Goal: Communication & Community: Answer question/provide support

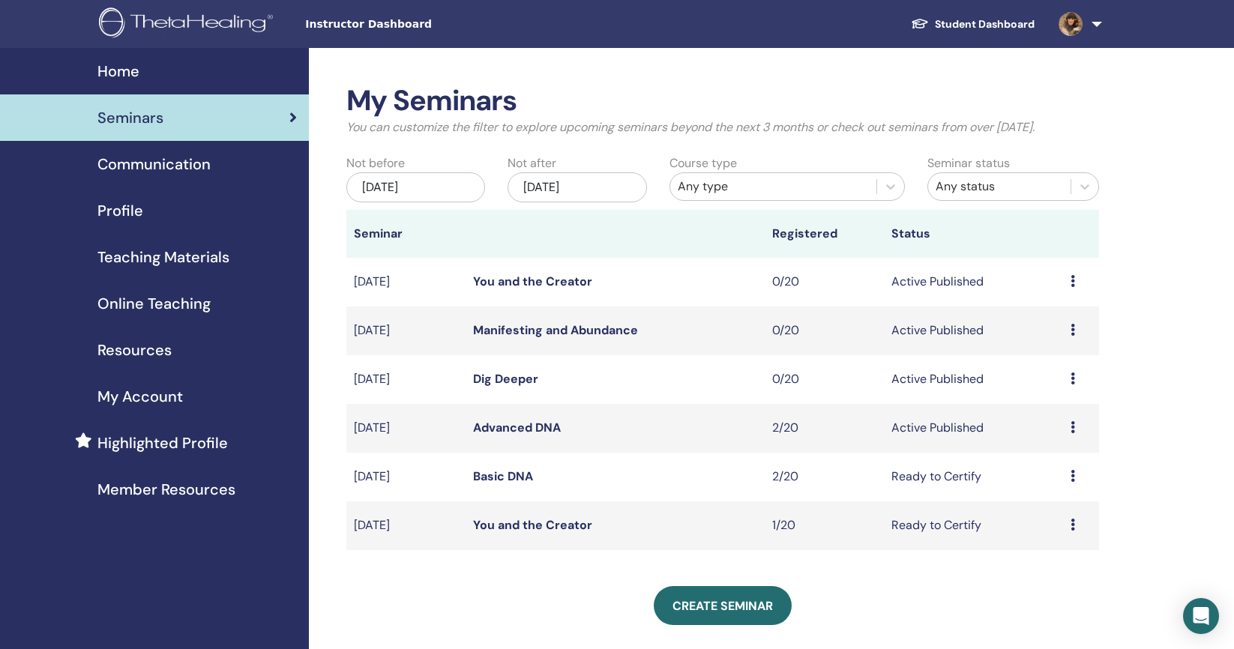
click at [1098, 25] on link at bounding box center [1077, 24] width 61 height 48
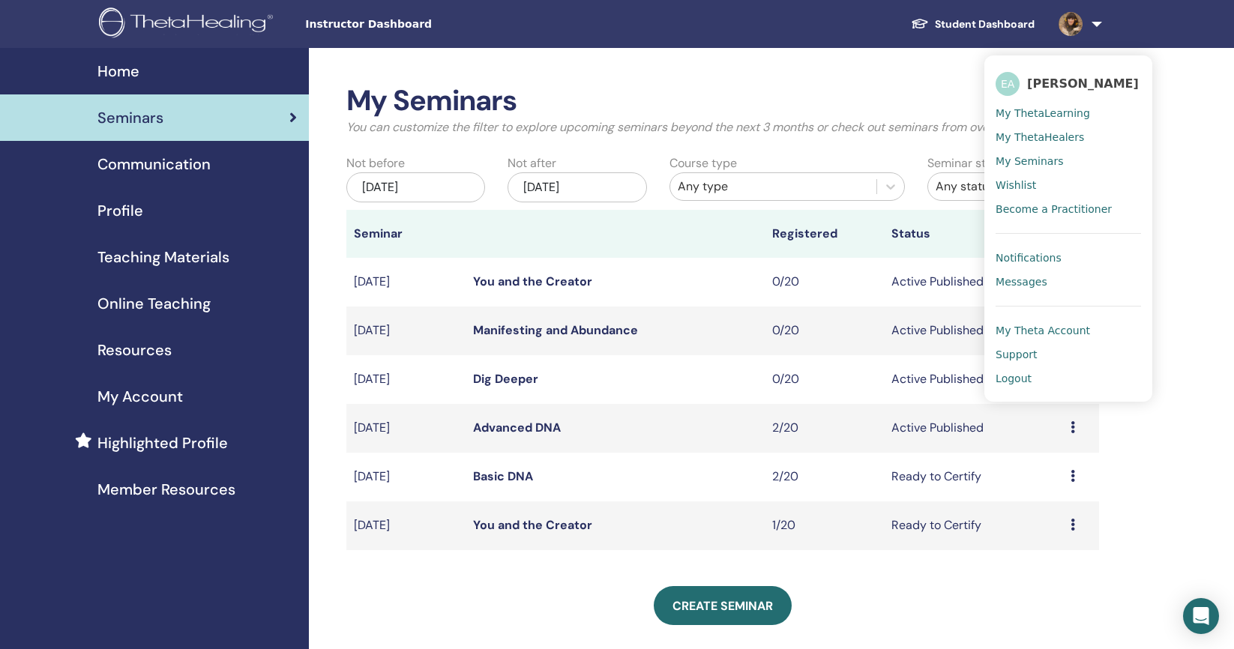
click at [1024, 282] on span "Messages" at bounding box center [1022, 281] width 52 height 13
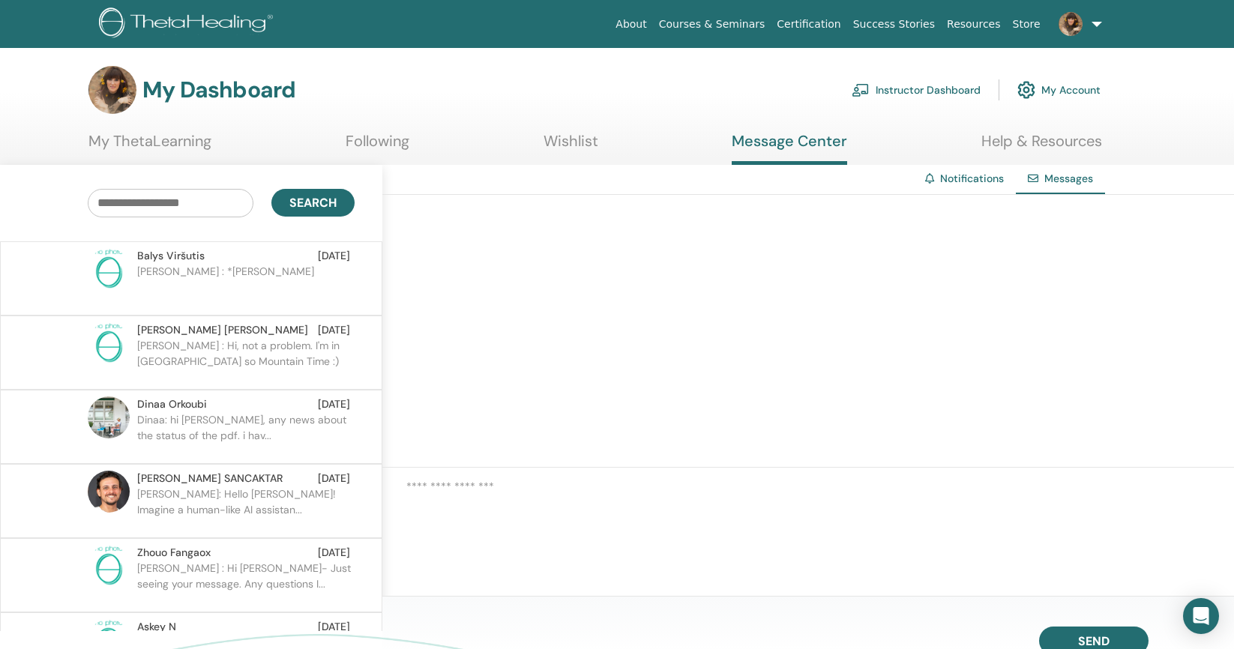
click at [202, 283] on p "Erika : *Balys" at bounding box center [245, 286] width 217 height 45
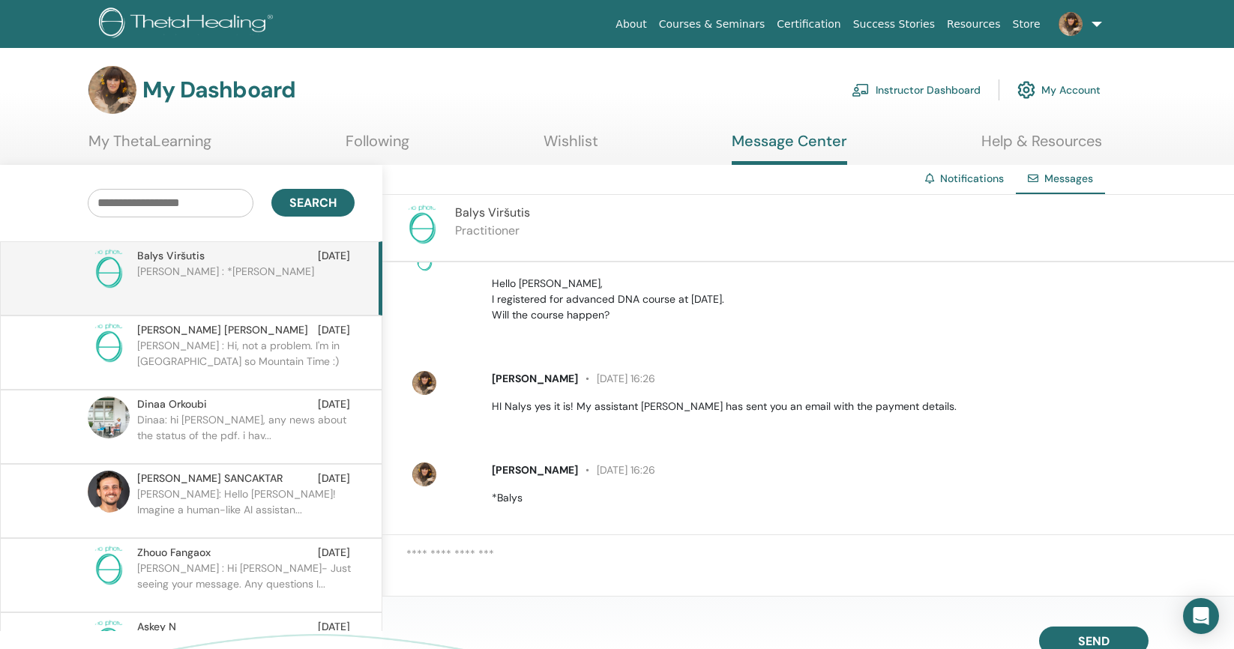
scroll to position [46, 0]
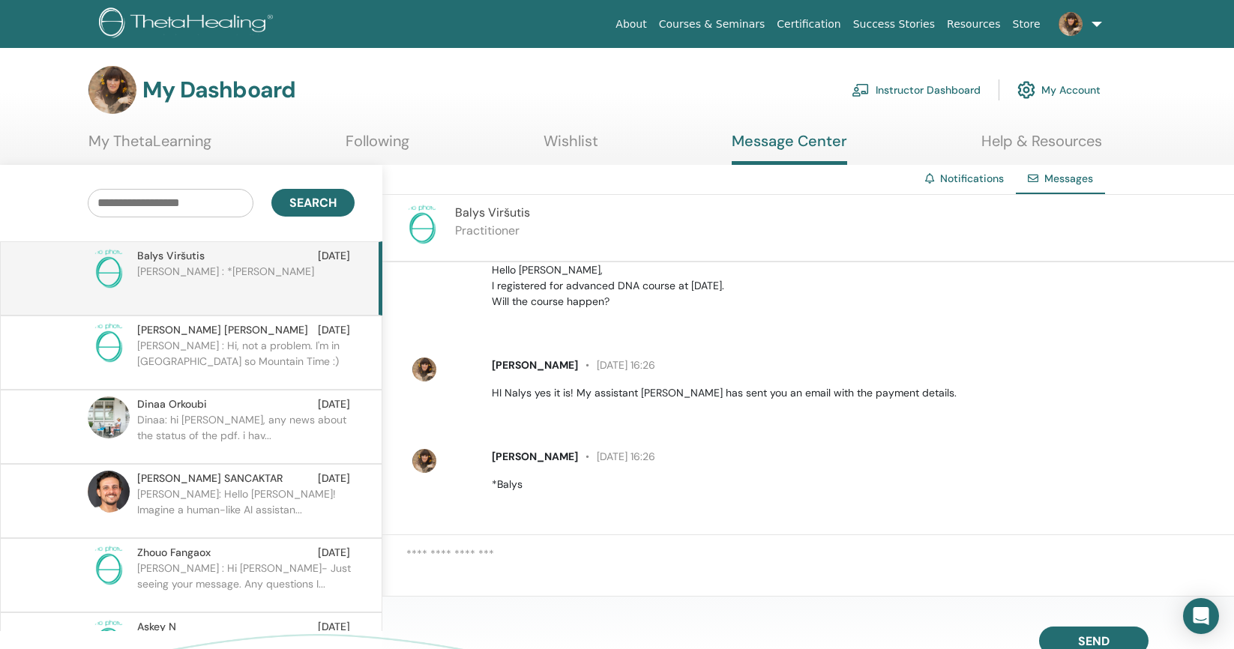
click at [445, 549] on textarea at bounding box center [820, 567] width 828 height 43
type textarea "**********"
click at [1096, 639] on span "Send" at bounding box center [1093, 639] width 31 height 10
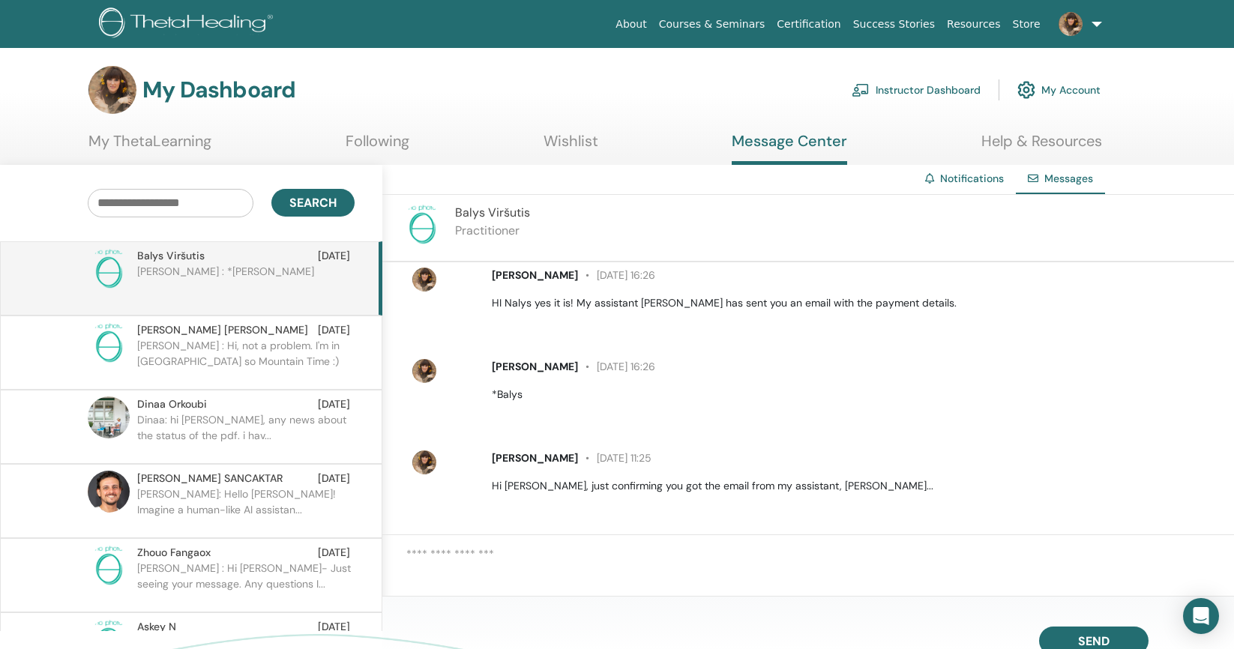
scroll to position [137, 0]
